Goal: Information Seeking & Learning: Learn about a topic

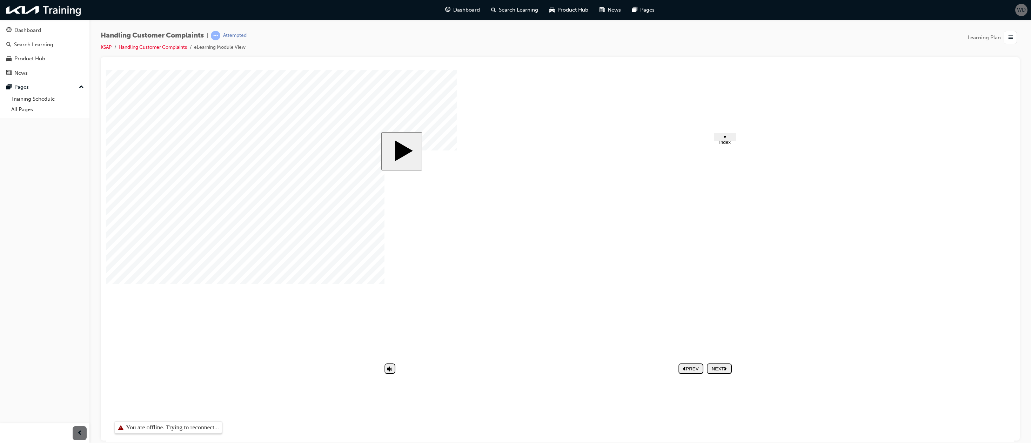
click at [718, 370] on nav "PREV NEXT SUBMIT" at bounding box center [705, 368] width 53 height 16
click at [46, 32] on div "Dashboard" at bounding box center [44, 30] width 77 height 9
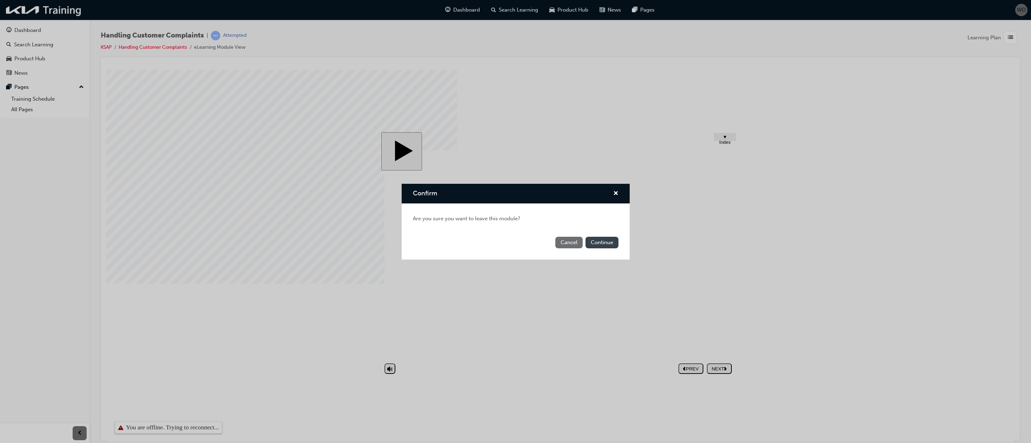
click at [597, 244] on button "Continue" at bounding box center [602, 243] width 33 height 12
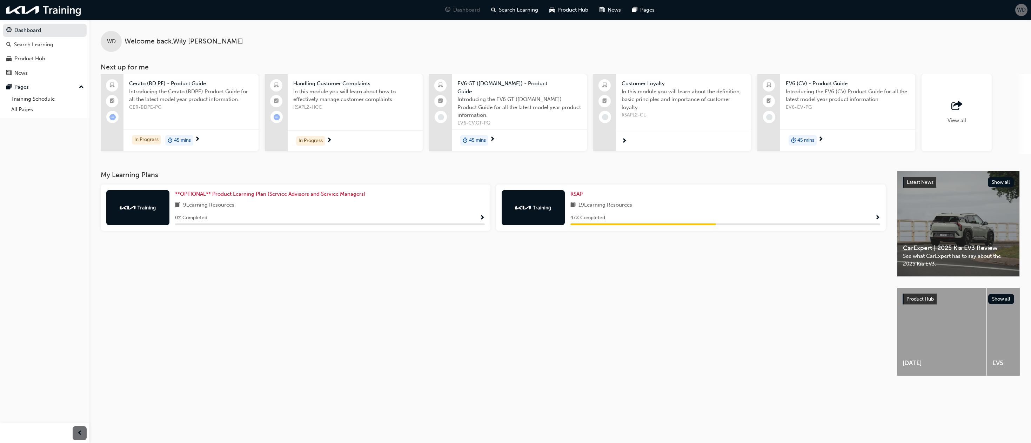
click at [631, 214] on div "47 % Completed" at bounding box center [726, 218] width 310 height 9
click at [876, 215] on span "Show Progress" at bounding box center [877, 218] width 5 height 6
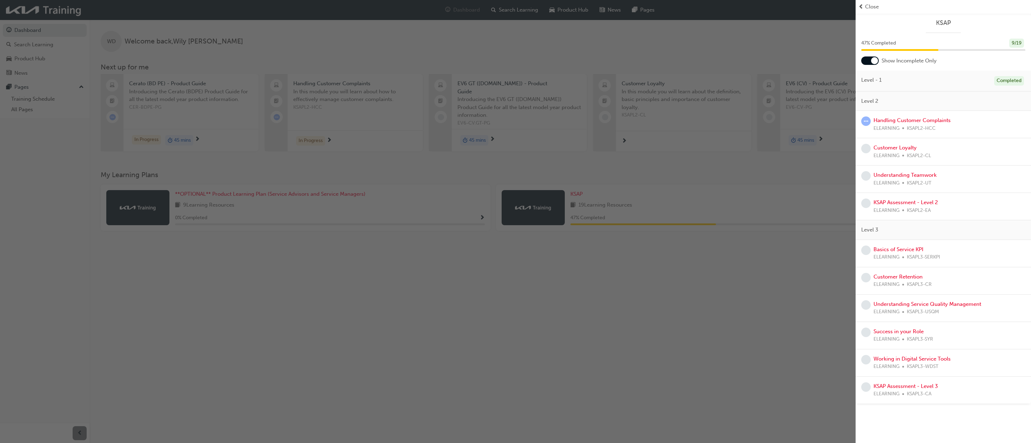
click at [925, 124] on div "Handling Customer Complaints ELEARNING KSAPL2-HCC" at bounding box center [912, 125] width 77 height 16
click at [925, 121] on link "Handling Customer Complaints" at bounding box center [912, 120] width 77 height 6
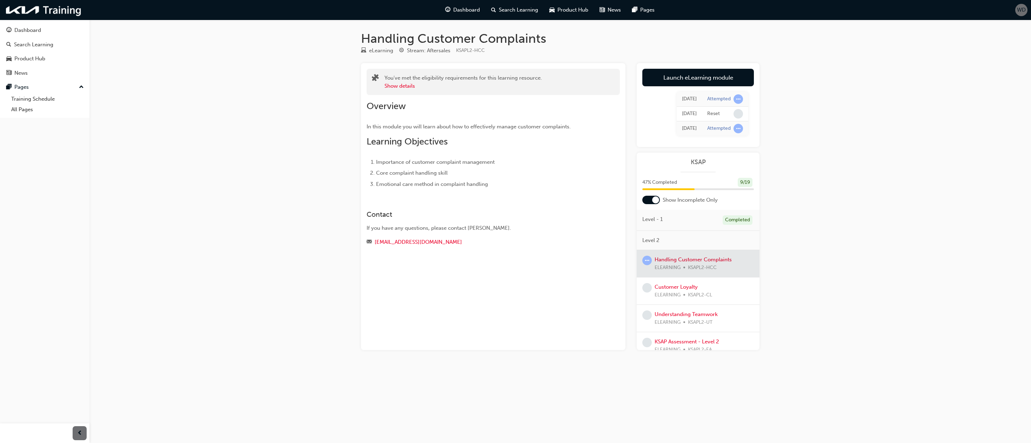
click at [671, 261] on div at bounding box center [698, 263] width 123 height 27
click at [705, 81] on link "Launch eLearning module" at bounding box center [699, 78] width 112 height 18
